Goal: Task Accomplishment & Management: Complete application form

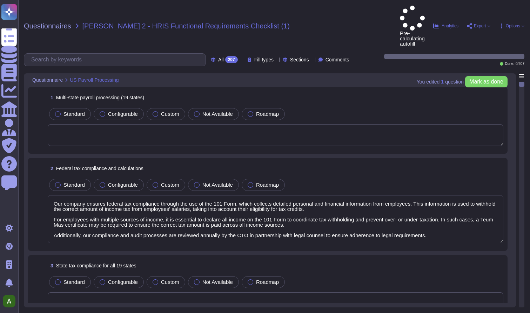
type textarea "Our company ensures federal tax compliance through the use of the 101 Form, whi…"
click at [51, 22] on span "Questionnaires" at bounding box center [47, 25] width 47 height 7
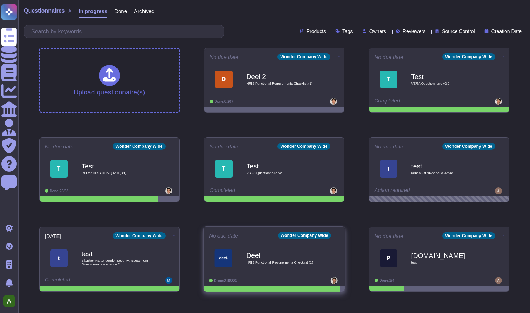
click at [263, 264] on span "HRIS Functional Requirements Checklist (1)" at bounding box center [281, 263] width 71 height 4
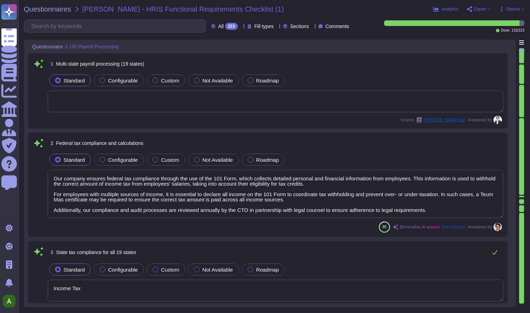
type textarea "Our company ensures federal tax compliance through the use of the 101 Form, whi…"
type textarea "Income Tax"
type textarea "We will send the payment straight to your bank account and send you a remittanc…"
type textarea "Printed copies can be validated at [DOMAIN_NAME][URL]"
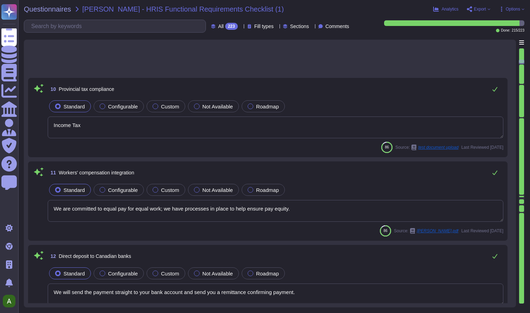
type textarea "We are committed to equal pay for equal work; we have processes in place to hel…"
type textarea "We will send the payment straight to your bank account and send you a remittanc…"
type textarea "Ps Gen Fill) are using the same translation service."
type textarea "Logs are generated using a synchronized and common time source. ;l"
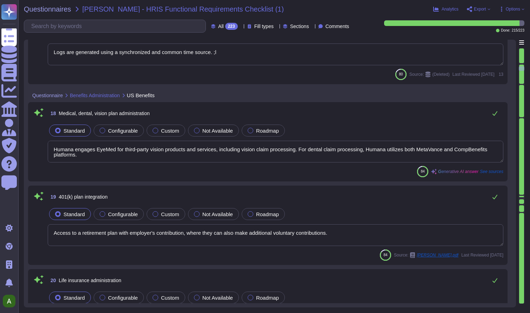
type textarea "Humana engages EyeMed for third-party vision products and services, including v…"
type textarea "Access to a retirement plan with employer's contribution, where they can also m…"
type textarea "Ongoing documentation of measures to ensure compliance."
type textarea "Access to a retirement plan with employer's contribution, where they can also m…"
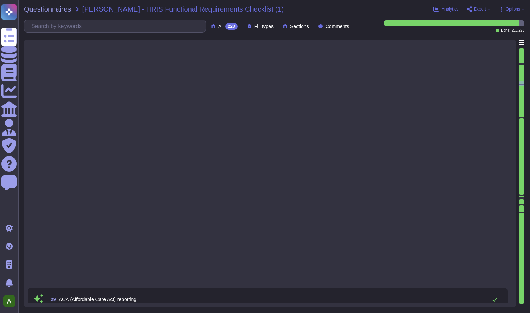
type textarea "The report would be issued on [DATE], subject to observation and examination by…"
type textarea "Income Tax"
type textarea "Minimum number of items to test is the period of review more than six months."
type textarea "-"
type textarea "For more detail information please see our ESG Report."
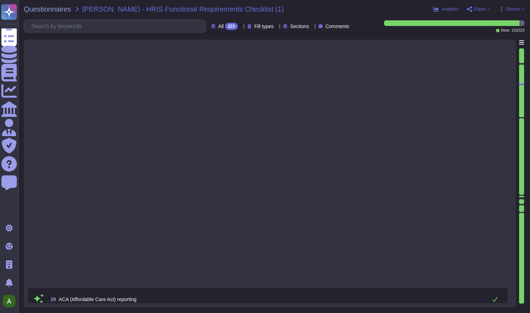
type textarea "- A job offer is posted with very specific qualifications. - Defined job requir…"
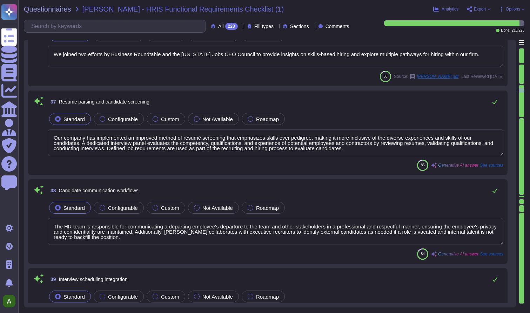
type textarea "Yes. XXX Company has a Paris engineering team that may have access to customer …"
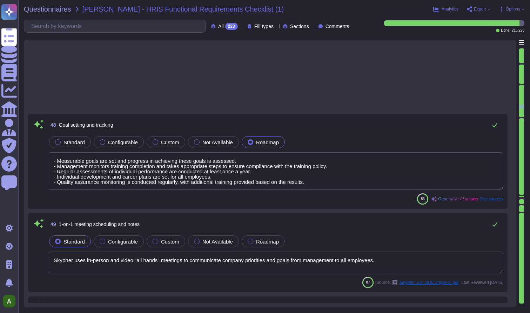
type textarea "- All employees undergo an annual performance review. - The review includes an …"
type textarea "We will regularly update Firefly to improve its performance and mitigate harm a…"
type textarea "Performance analytics and reporting are conducted through various mechanisms wi…"
type textarea "Our Enterprise Information Protection (EIP) team provides a status update in th…"
type textarea "We regularly update our systems and applications to improve performance and mit…"
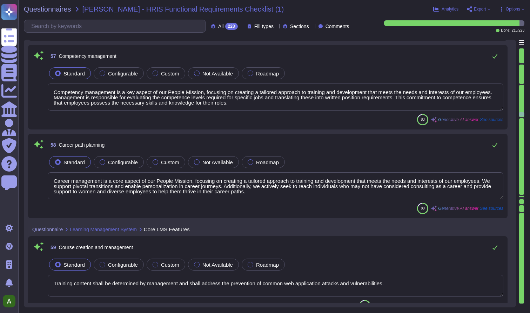
type textarea "Firefly will first be integrated into Adobe Express, Adobe Photoshop, Adobe Ill…"
type textarea "Competency management is a key aspect of our People Mission, focusing on creati…"
type textarea "Career management is a core aspect of our People Mission, focusing on creating …"
type textarea "Training content shall be determined by management and shall address the preven…"
type textarea "Our ISMS is based on ISO 27001 standard and can be easily verified."
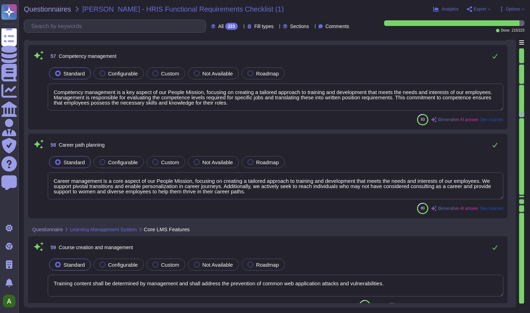
type textarea "Access to the application is restricted by SSO, OAuth, or unique username and p…"
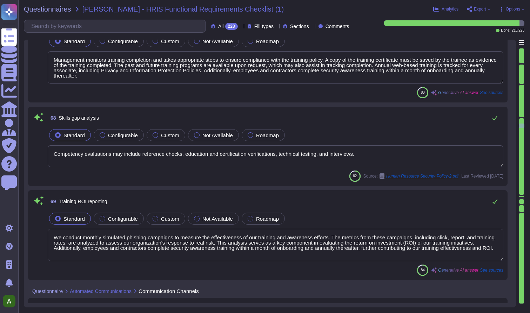
type textarea "Management monitors training completion and takes appropriate steps to ensure c…"
type textarea "Competency evaluations may include reference checks, education and certificatio…"
type textarea "We conduct monthly simulated phishing campaigns to measure the effectiveness of…"
type textarea "- Customers can subscribe to receive notifications at [URL][DOMAIN_NAME]. - The…"
type textarea "We offer a Microsoft Teams App as part of our application suite, which allows f…"
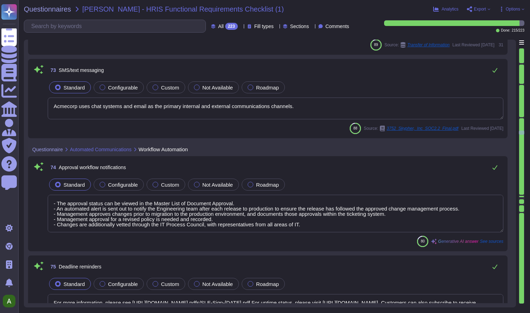
type textarea "We have some in-house spam detection algorithms but we mostly rely on Google, M…"
type textarea "Acmecorp uses chat systems and email as the primary internal and external commu…"
type textarea "- The approval status can be viewed in the Master List of Document Approval. - …"
type textarea "For more information, please see [URL][DOMAIN_NAME] pdfs/SLE-Sign-[DATE].pdf Fo…"
type textarea "Customers can also subscribe to receive notifications at [URL][DOMAIN_NAME] adb…"
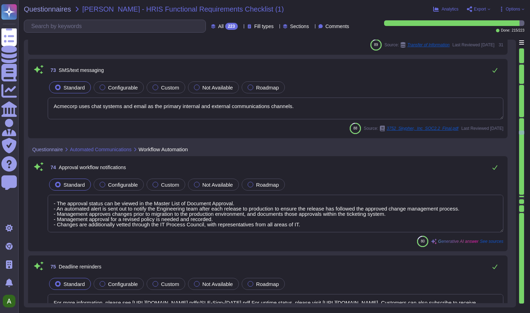
type textarea "The client communicates with the server using a REST API and webhooks. Authenti…"
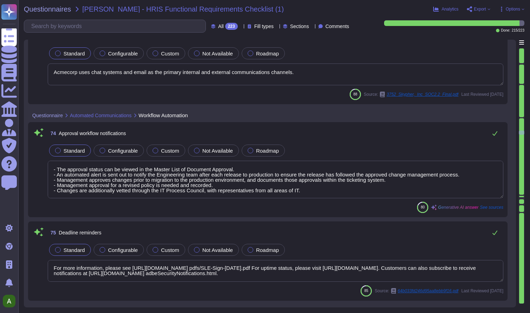
scroll to position [1, 0]
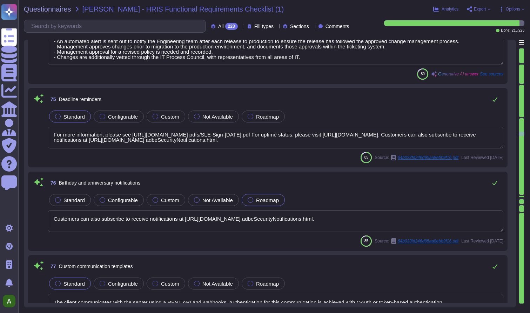
type textarea "SSO is supported through Azure, along with other providers that can support [PE…"
type textarea "Access to the application is restricted by SSO, OAuth, or unique username and p…"
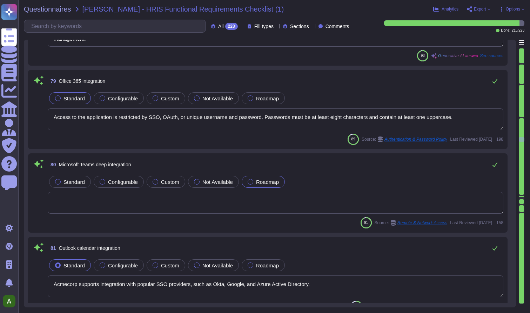
type textarea "Acmecorp supports integration with popular SSO providers, such as Okta, Google,…"
type textarea "Yes. XXX Company has a Paris engineering team that may have access to customer …"
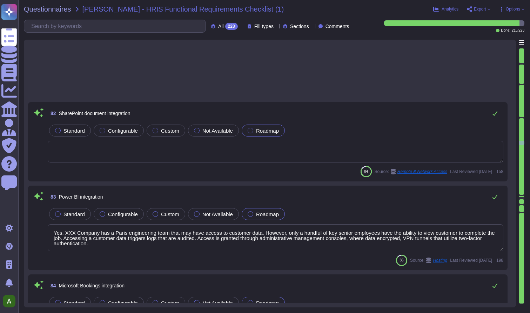
type textarea "User provisioning and deprovisioning at Skypher, INC. follow specific procedure…"
type textarea "Our real-time monitoring system is designed to detect suspicious activity effec…"
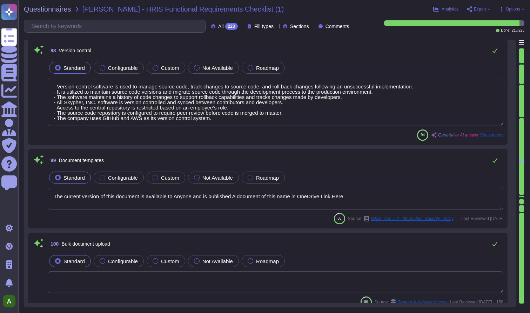
type textarea "- Version control software is used to manage source code, track changes to sour…"
type textarea "The current version of this document is available to Anyone and is published A …"
type textarea "Integrated electronic signatures are facilitated through the use of digital sig…"
type textarea "SSO is supported through Okta, Azure, or any provider that can support [PERSON_…"
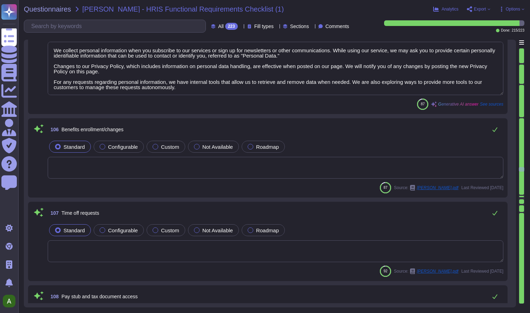
type textarea "We collect personal information when you subscribe to our services or sign up f…"
type textarea "The company offers native mobile applications for both iOS and Android platform…"
type textarea "The application is available as a native mobile app for Android, as well as for…"
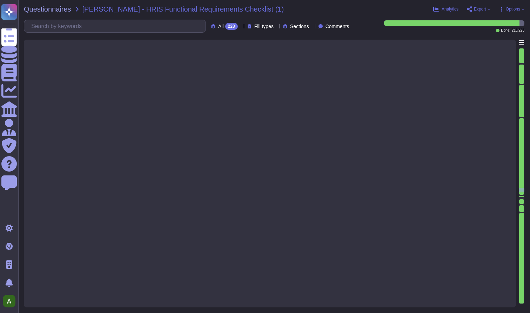
type textarea "Increases to compensation are based purely on performance and are consistent ac…"
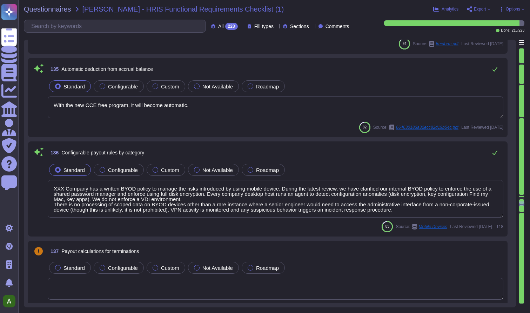
type textarea "Payment will only be made to the correct group company or companies indicated o…"
type textarea "With the new CCE free program, it will become automatic."
type textarea "XXX Company has a written BYOD policy to manage the risks introduced by using m…"
type textarea "- Management approves changes prior to migration to the production environment,…"
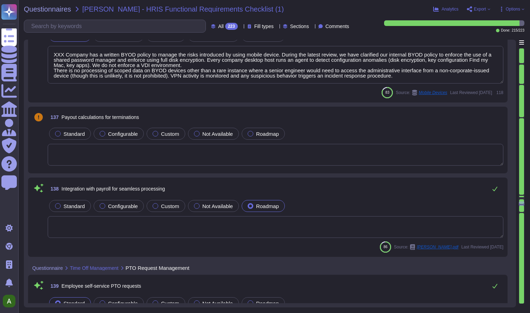
type textarea "XXX Company has a written BYOD policy to manage the risks introduced by using m…"
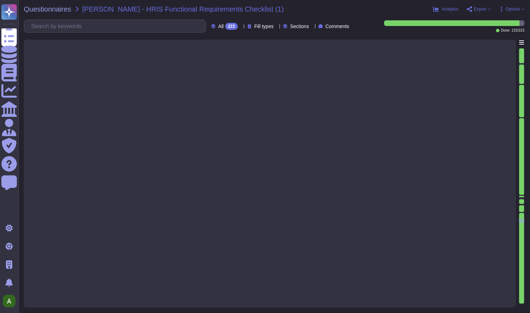
type textarea "All staff must use unique accounts for all access. The use of shared accounts i…"
type textarea "The scorecard highlights our strengths as well as areas for improvement (priori…"
type textarea "Company Response: For new projects, business, and IT work together to develop t…"
type textarea "Humana maintains succession plans for key personnel, which are updated annually…"
type textarea "Our People Survey provides our 45,000+ colleagues an opportunity to provide inp…"
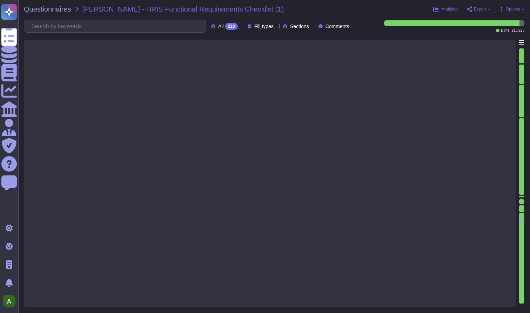
type textarea "The research conducted by Trustpilot"
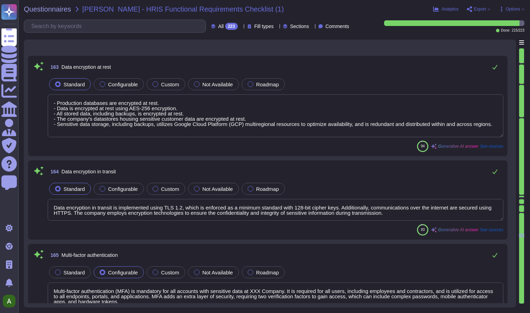
type textarea "- Production databases are encrypted at rest. - Data is encrypted at rest using…"
type textarea "Data encryption in transit is implemented using TLS 1.2, which is enforced as a…"
type textarea "Multi-factor authentication (MFA) is mandatory for all accounts with sensitive …"
type textarea "Our company implements Role-Based Access Control (RBAC) as the primary method f…"
type textarea "Yes/No"
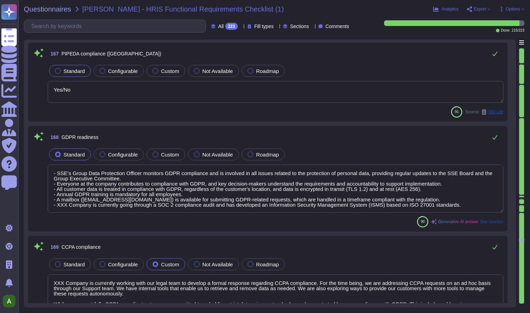
type textarea "- SSE’s Group Data Protection Officer monitors GDPR compliance and is involved …"
type textarea "XXX Company is currently working with our legal team to develop a formal respon…"
type textarea "The SLA for Minimum Uptime Percentage for AEM Cloud Covered Services is 99.9%. …"
type textarea "Yes The recovery time objective (RTO) for restoring services is 1 business day,…"
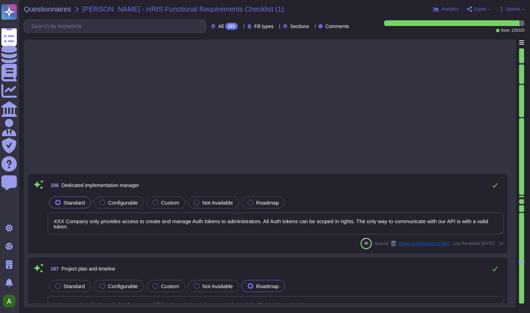
type textarea "The employee is responsible for reviewing Acmecorp's policies and completing se…"
type textarea "Our staff members undergo regular training in security tools and processes, inc…"
type textarea "The past and future training programs are available upon request."
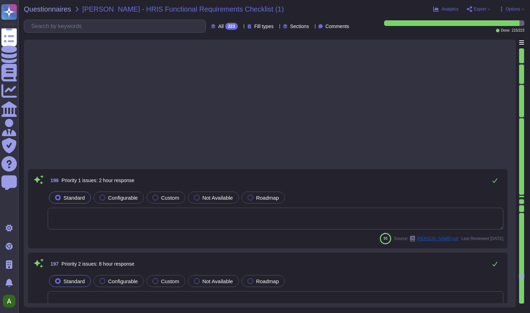
type textarea "Yes"
type textarea "Skypher has a staff of approximately 10 employees."
type textarea "Reference attachment 30 - Updated Third Party Service Provider - TPRM_03302023,…"
type textarea "Reference attachment 18 - MAR - IT UPDATE (FULL VERSION) _Redacted"
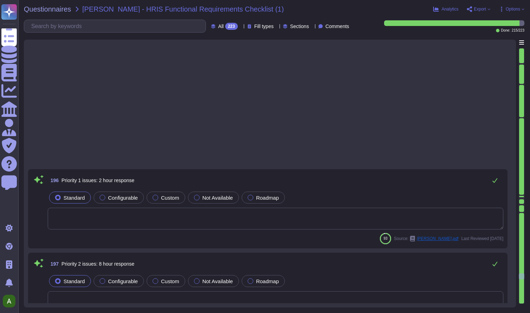
type textarea "We have some in-house spam detection algorithms but we mostly rely on Google, M…"
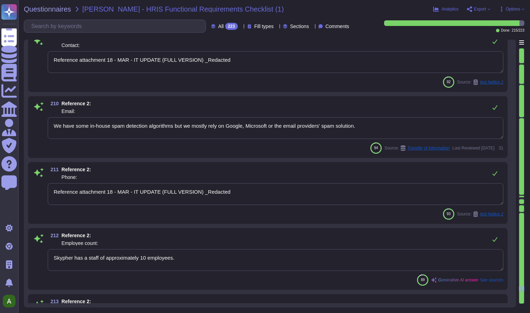
type textarea "Reference attachment 18 - MAR - IT UPDATE (FULL VERSION) _Redacted"
type textarea "We have some in-house spam detection algorithms but we mostly rely on Google, M…"
type textarea "Reference attachment 18 - MAR - IT UPDATE (FULL VERSION) _Redacted"
type textarea "Skypher has a staff of approximately 10 employees."
type textarea "The implementation date for the system designed and implemented by Skypher is f…"
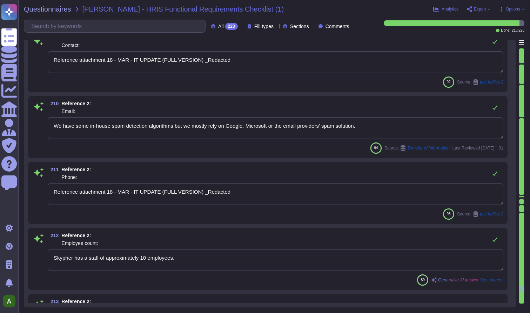
type textarea "Reference attachment 30 - Updated Third Party Service Provider - TPRM_03302023,…"
type textarea "Reference attachment 18 - MAR - IT UPDATE (FULL VERSION) _Redacted"
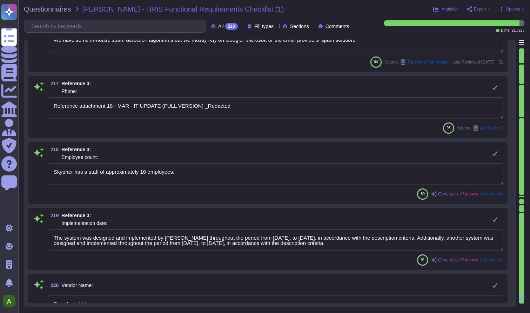
type textarea "We have some in-house spam detection algorithms but we mostly rely on Google, M…"
type textarea "Reference attachment 18 - MAR - IT UPDATE (FULL VERSION) _Redacted"
type textarea "Skypher has a staff of approximately 10 employees."
type textarea "The system was designed and implemented by [PERSON_NAME] throughout the period …"
type textarea "FundApps Ltd"
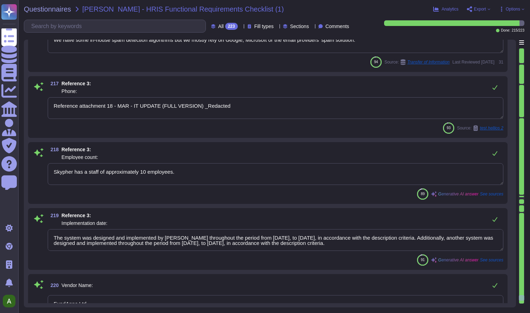
type textarea "Yes. XXX Company has a Paris engineering team that may have access to customer …"
type textarea "-"
type textarea "Yes. XXX Company has a Paris engineering team that may have access to customer …"
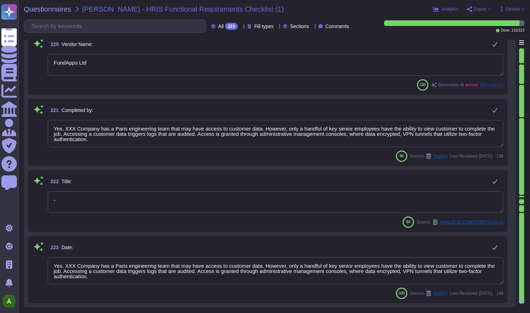
type textarea "Skypher has a staff of approximately 10 employees."
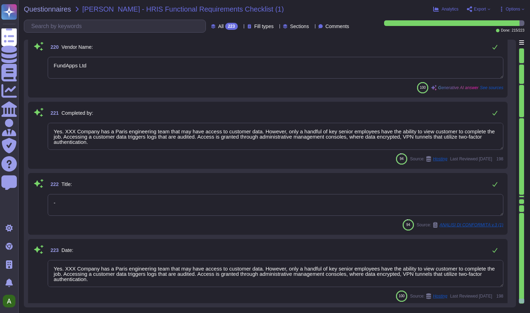
scroll to position [18553, 0]
type textarea "Reference attachment 18 - MAR - IT UPDATE (FULL VERSION) _Redacted"
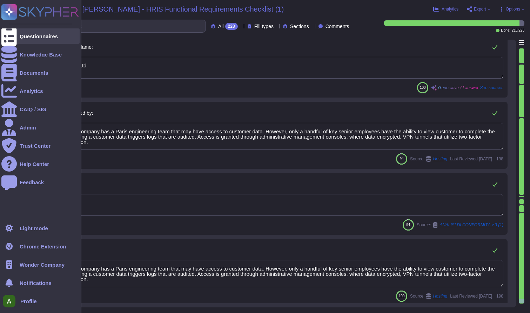
click at [12, 34] on icon at bounding box center [8, 36] width 15 height 21
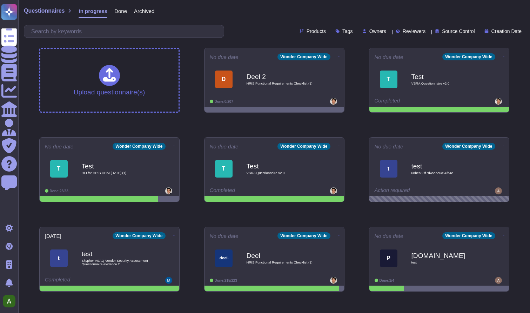
click at [151, 12] on span "Archived" at bounding box center [144, 10] width 20 height 5
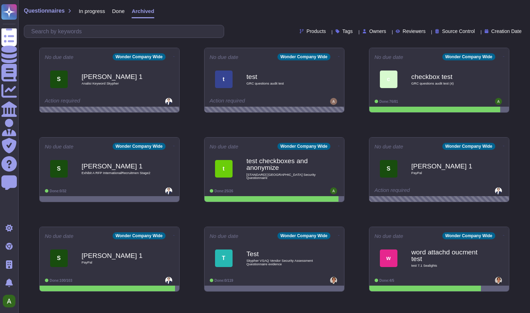
click at [122, 13] on span "Done" at bounding box center [118, 10] width 13 height 5
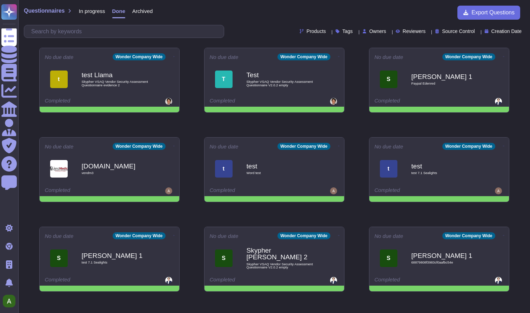
click at [92, 13] on span "In progress" at bounding box center [92, 10] width 26 height 5
